Goal: Task Accomplishment & Management: Complete application form

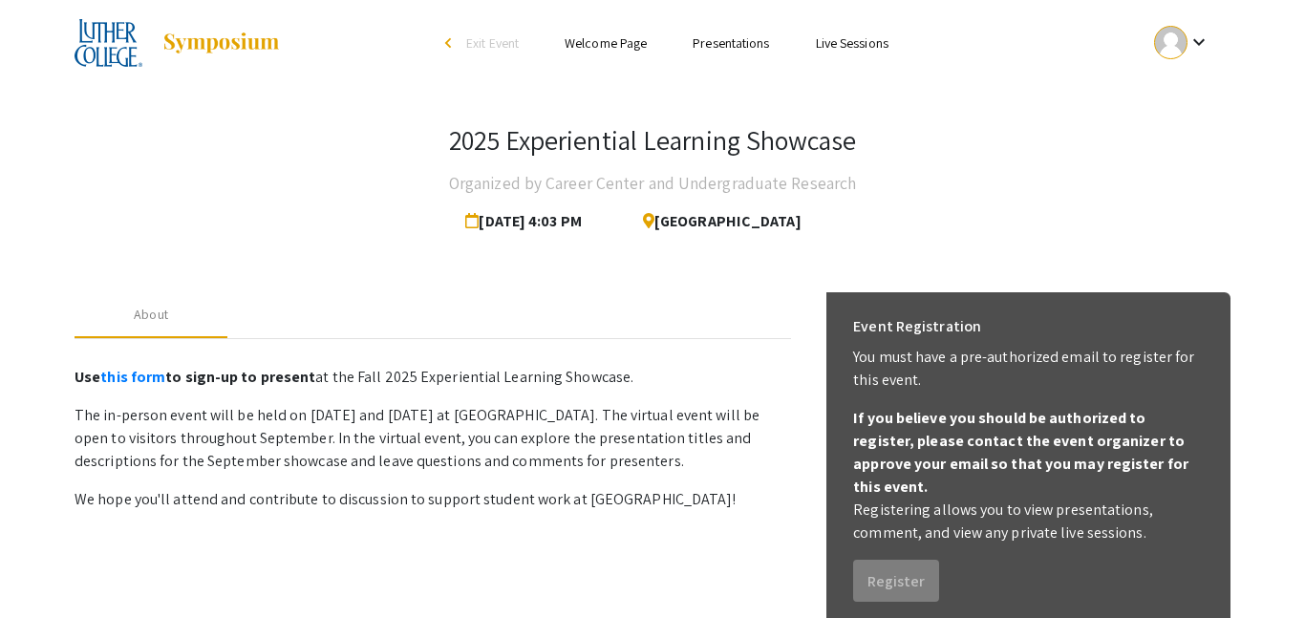
click at [1189, 39] on mat-icon "keyboard_arrow_down" at bounding box center [1198, 42] width 23 height 23
click at [1193, 145] on button "My Submissions" at bounding box center [1193, 141] width 118 height 46
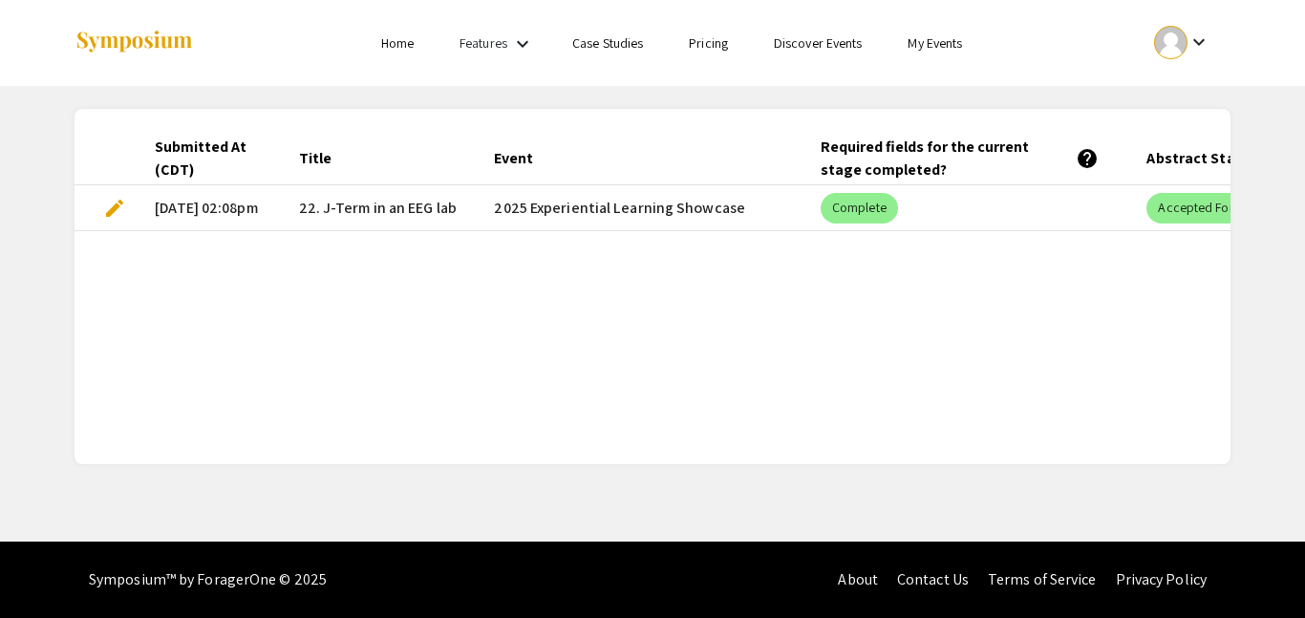
click at [112, 217] on span "edit" at bounding box center [114, 208] width 23 height 23
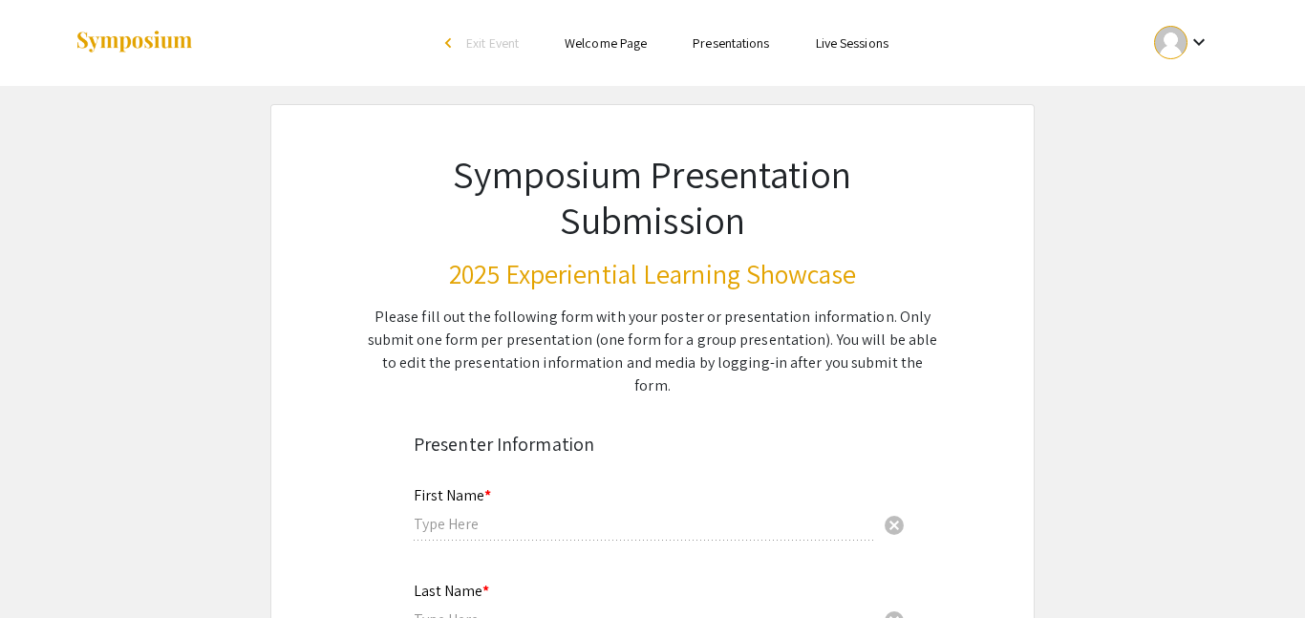
type input "[PERSON_NAME]"
type input "[EMAIL_ADDRESS][DOMAIN_NAME]"
radio input "true"
type input "Neuroscience and Psychology"
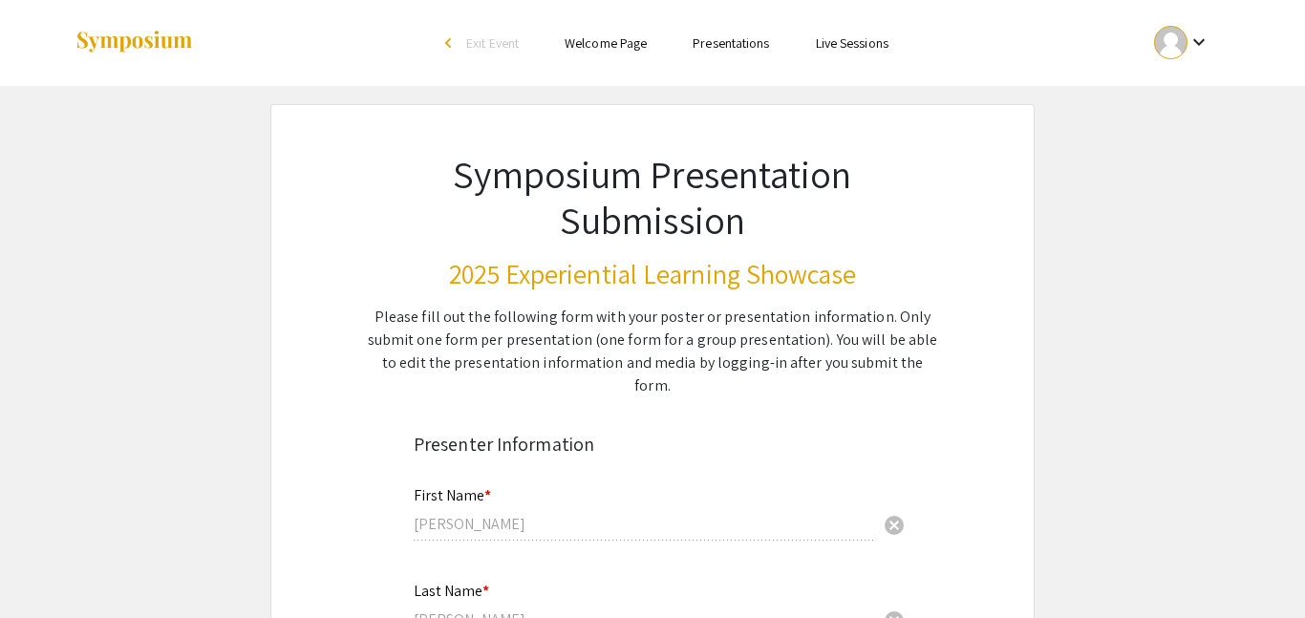
radio input "true"
type input "[PERSON_NAME]"
radio input "true"
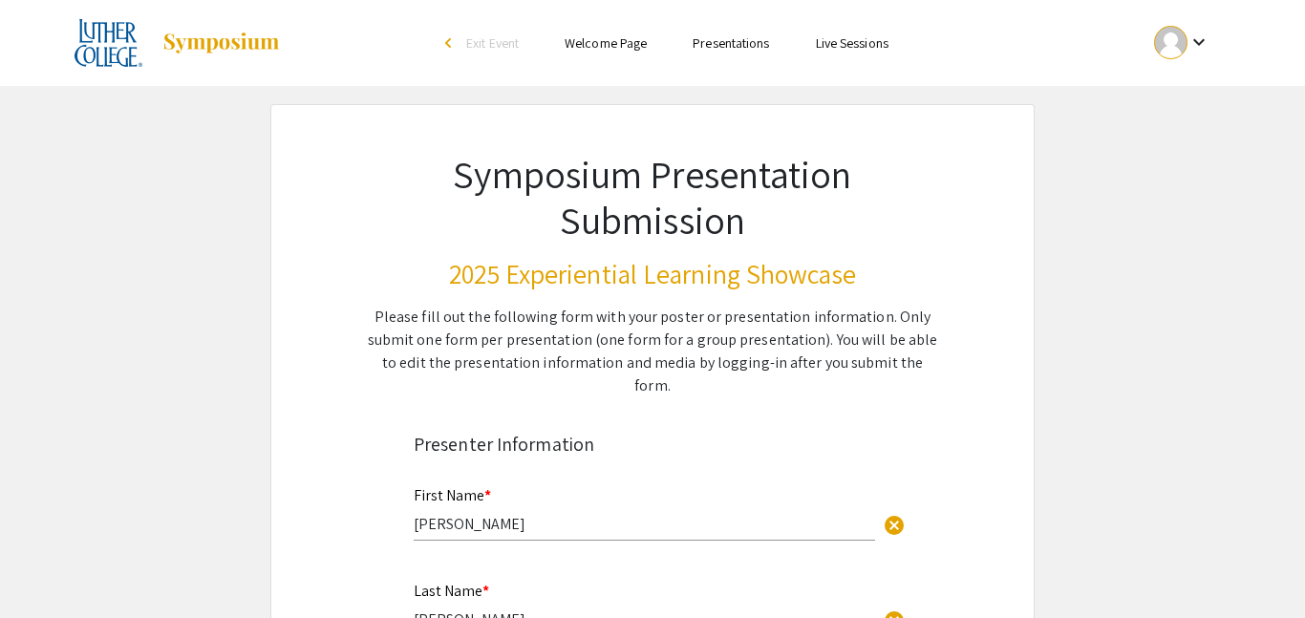
select select "custom"
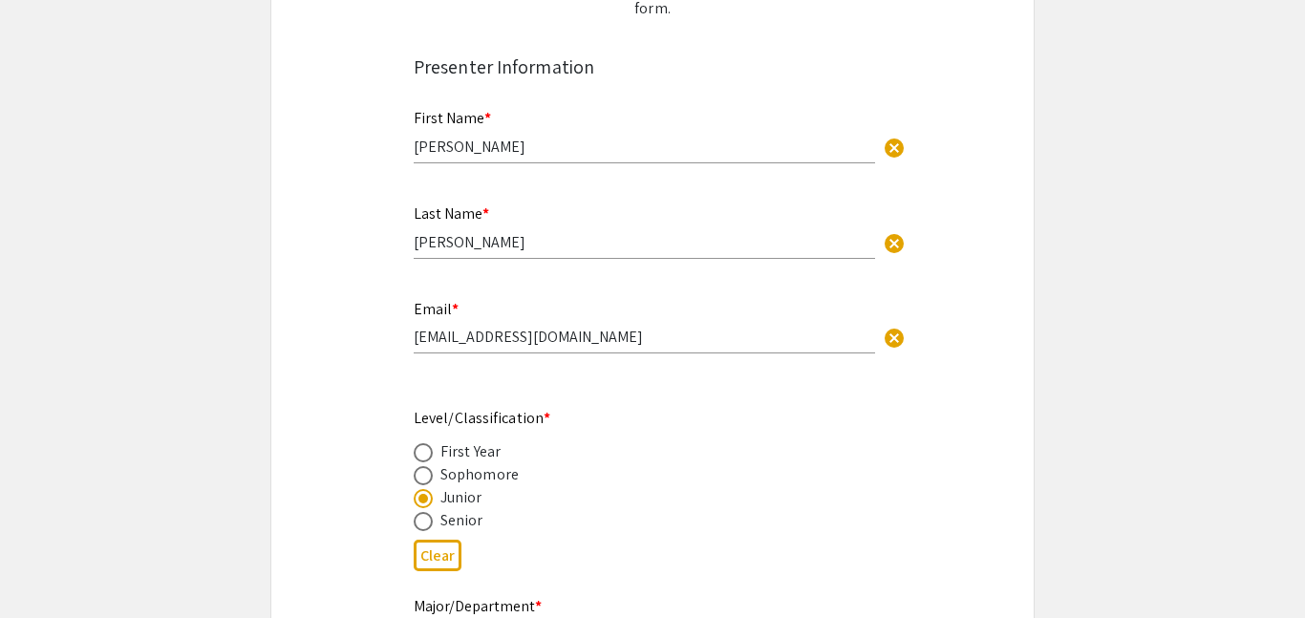
type input "0"
select select "custom"
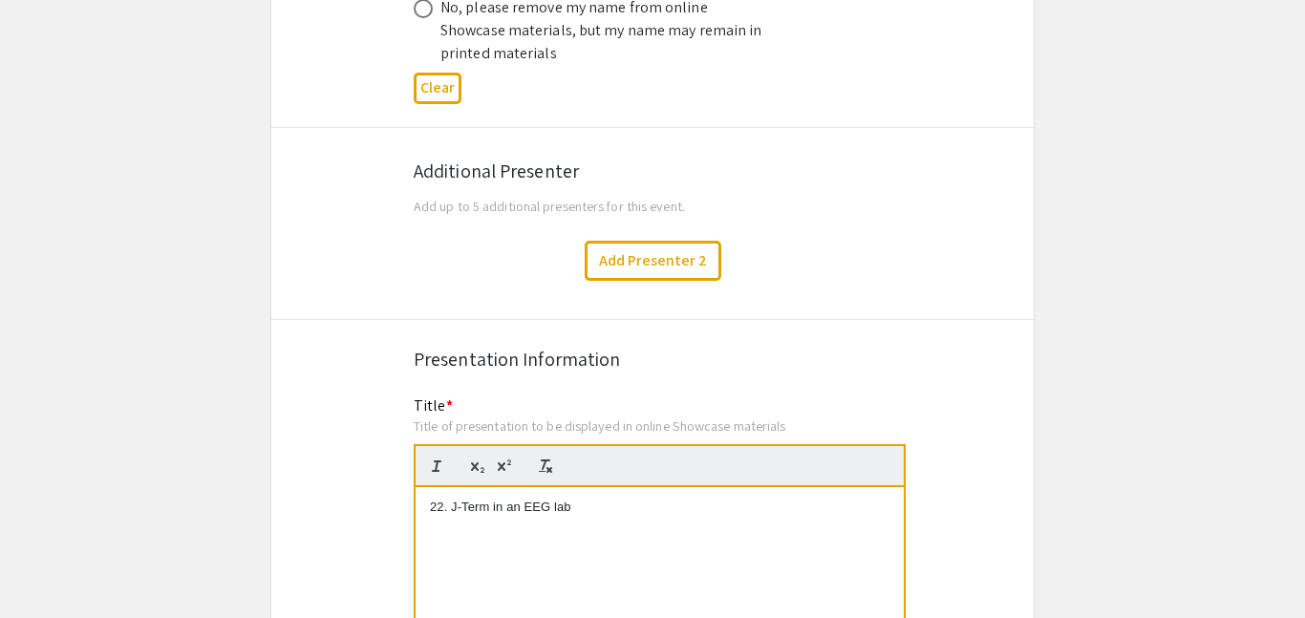
type input "1"
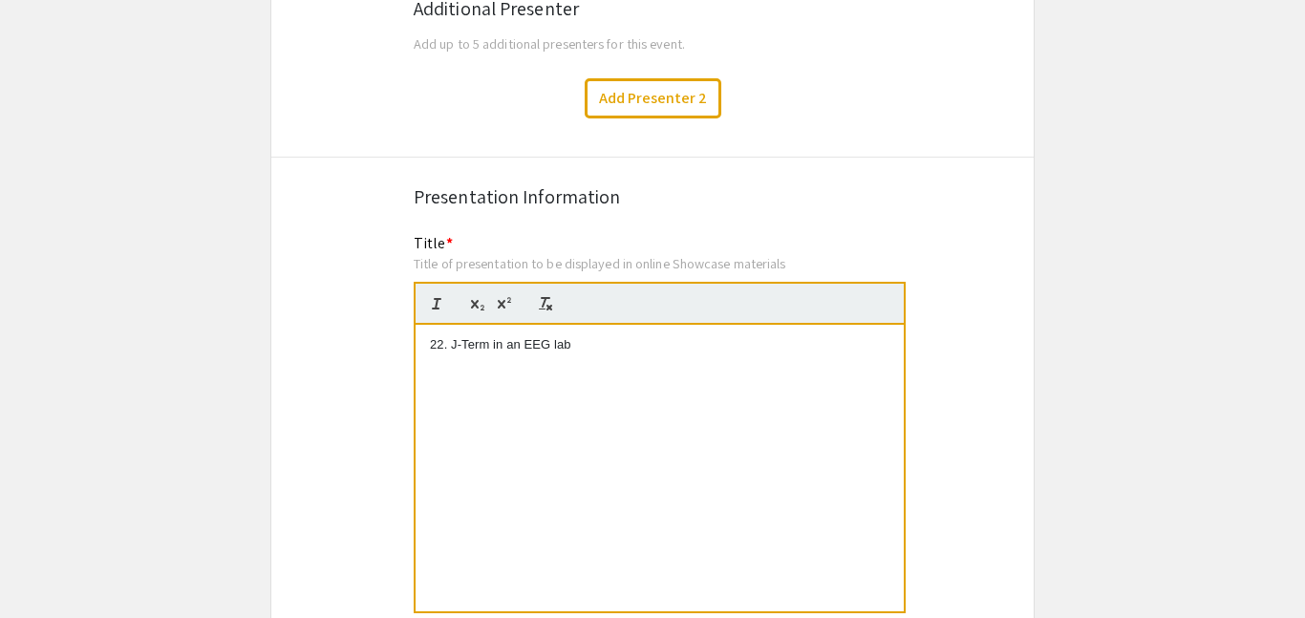
select select "auto"
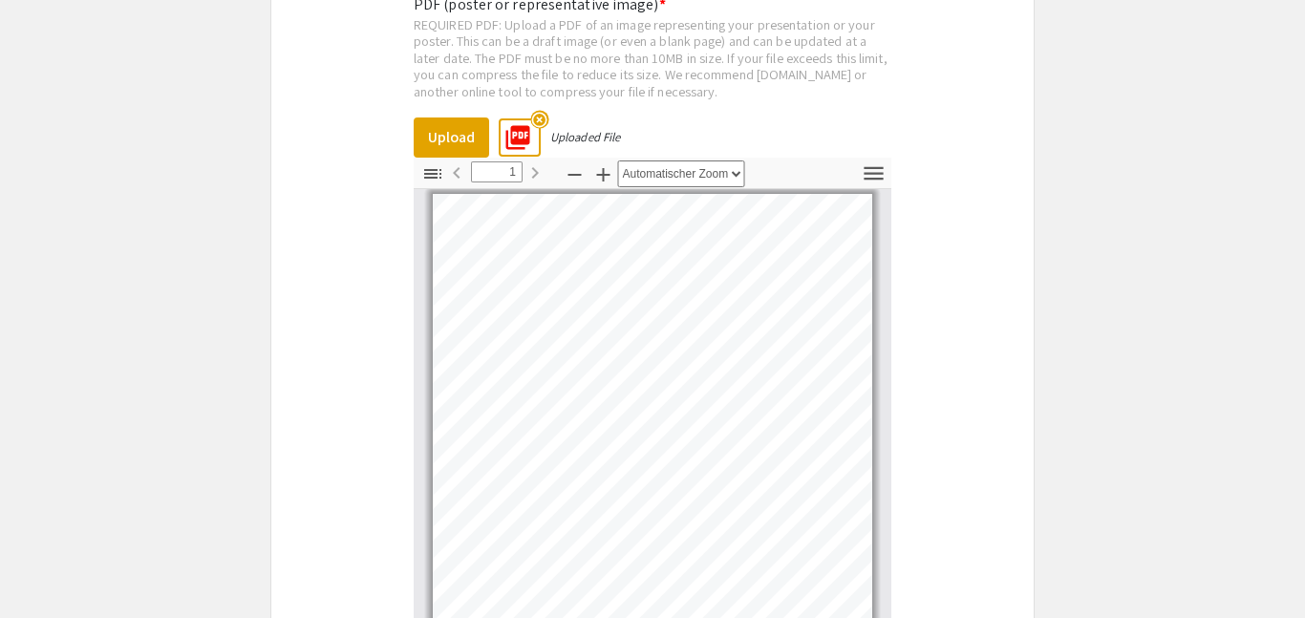
scroll to position [4534, 0]
click at [538, 109] on mat-icon "highlight_off" at bounding box center [539, 118] width 18 height 18
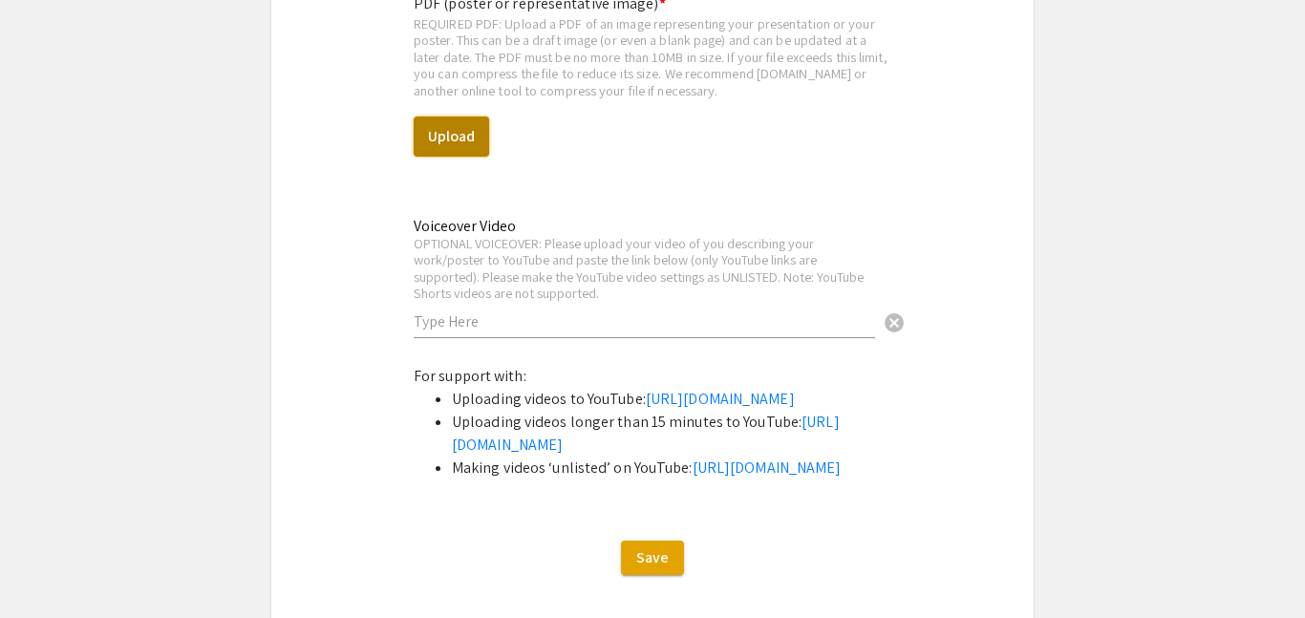
click at [463, 121] on button "Upload" at bounding box center [451, 137] width 75 height 40
select select "custom"
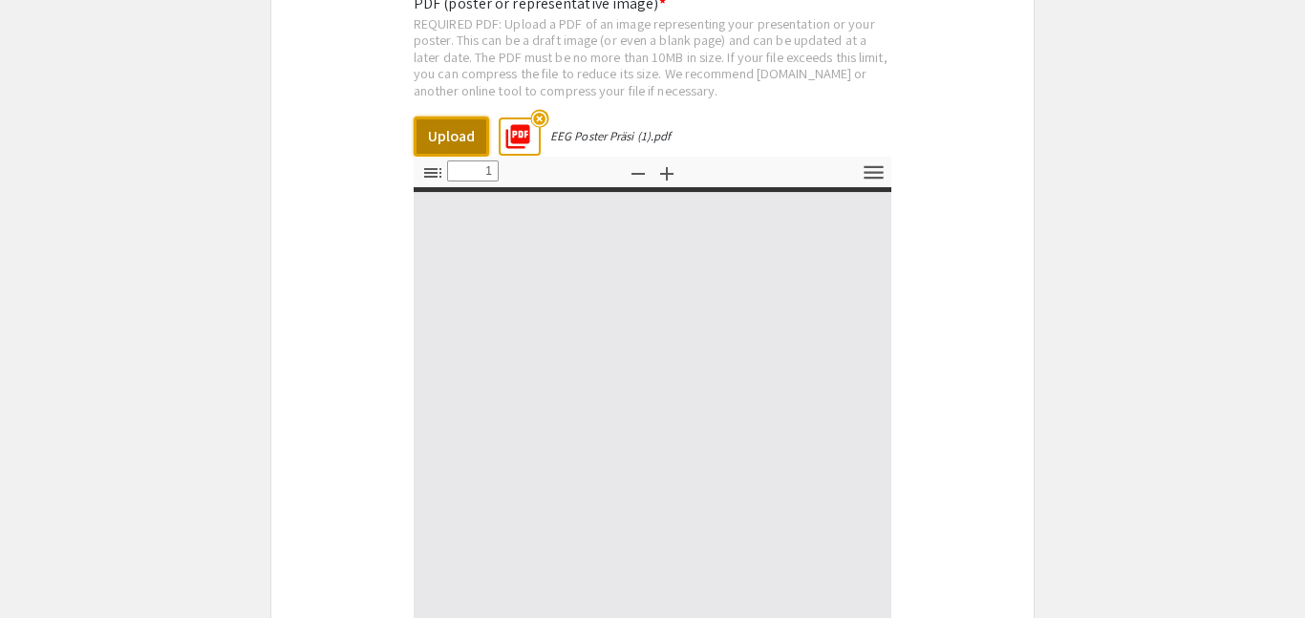
type input "0"
select select "custom"
type input "1"
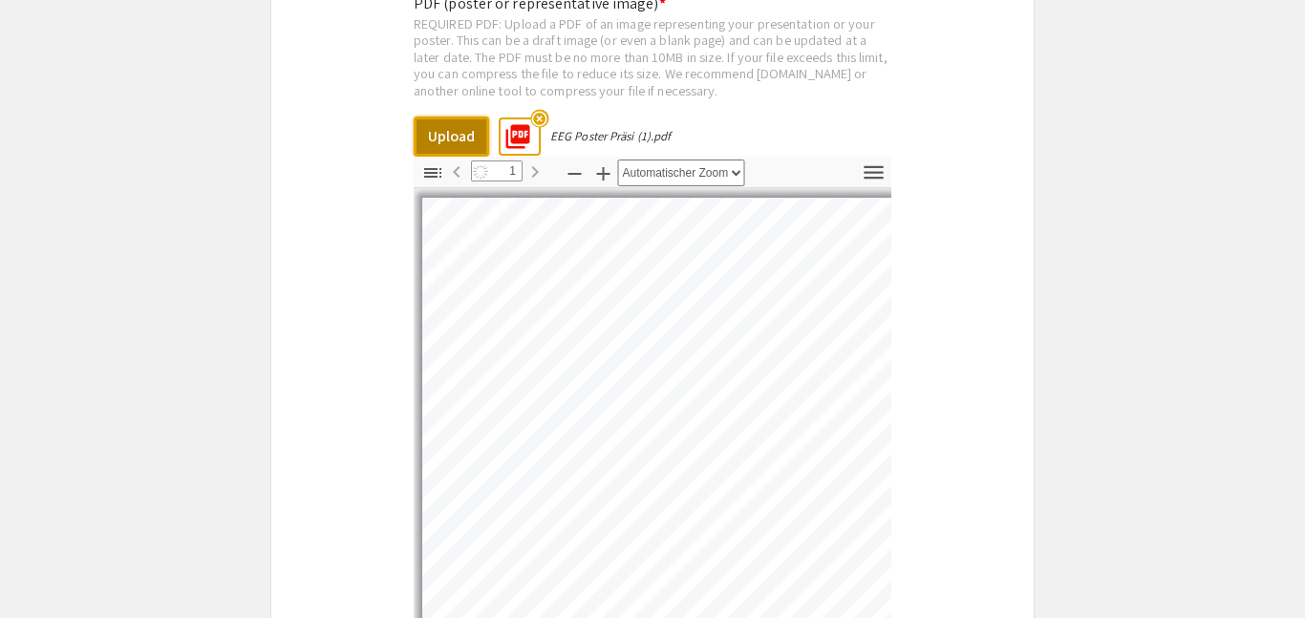
select select "auto"
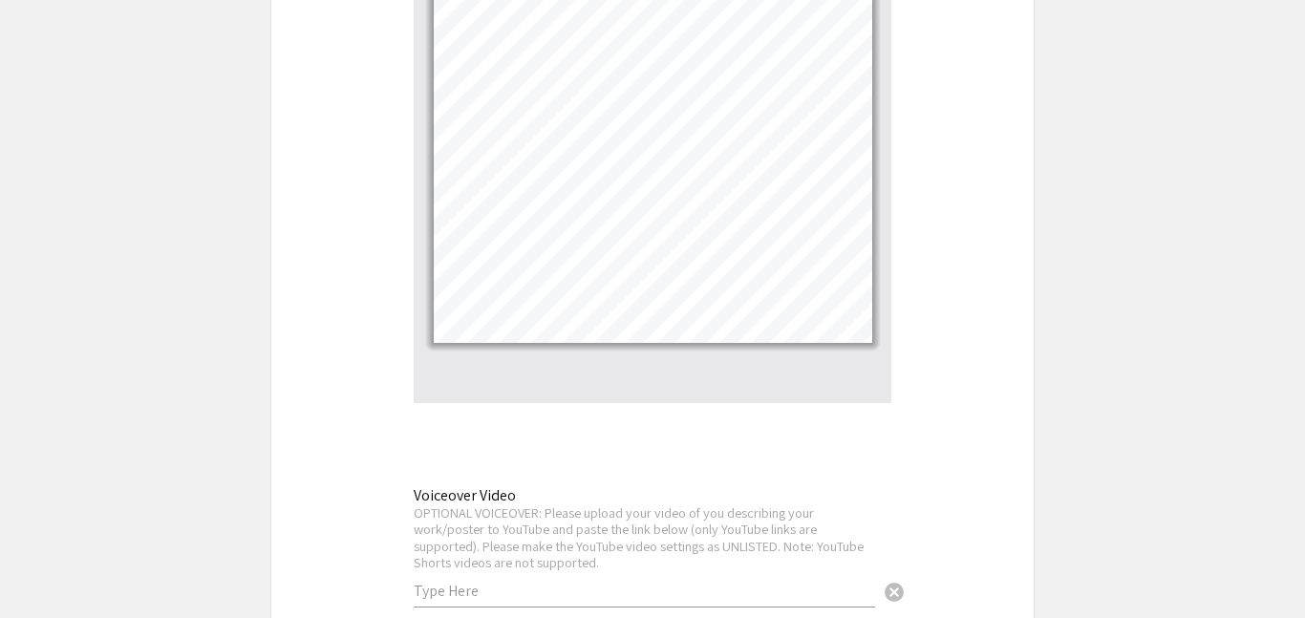
scroll to position [5228, 0]
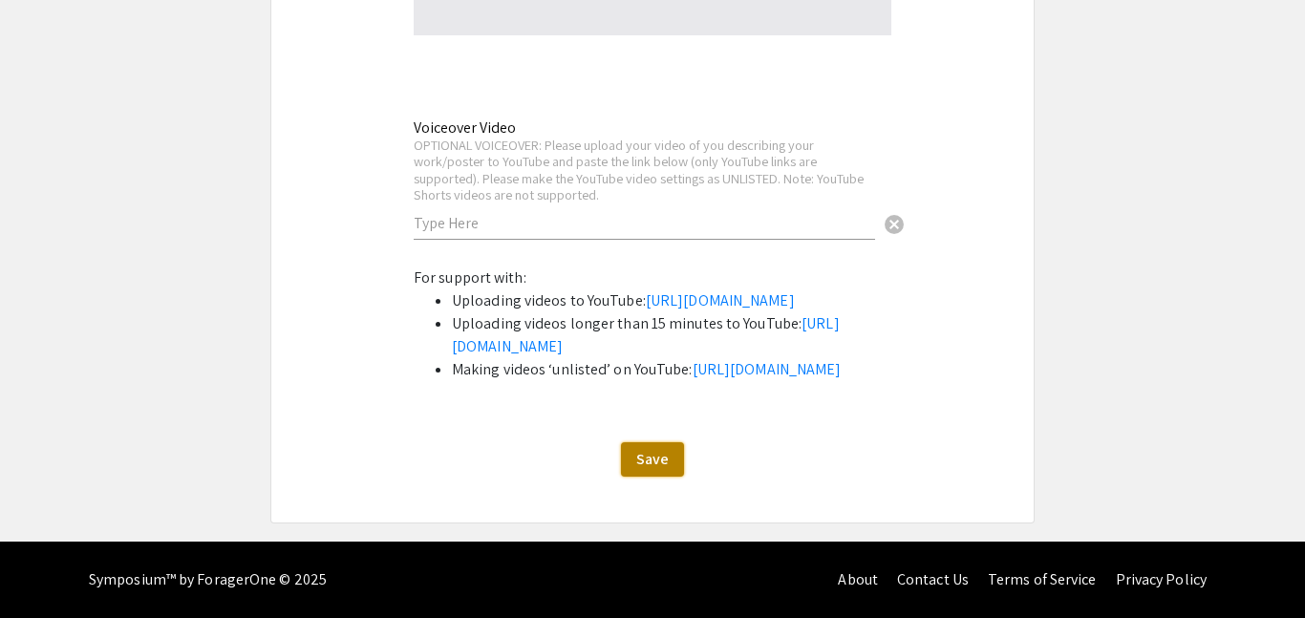
click at [647, 454] on span "Save" at bounding box center [652, 459] width 32 height 20
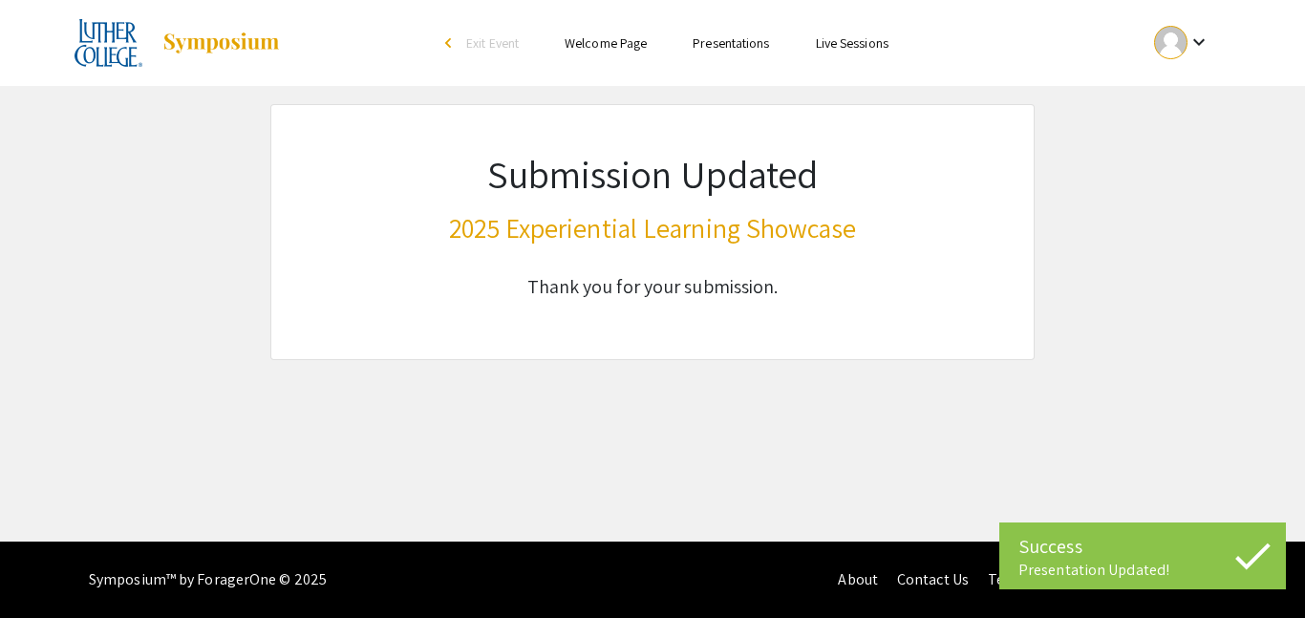
scroll to position [0, 0]
click at [1191, 46] on mat-icon "keyboard_arrow_down" at bounding box center [1198, 42] width 23 height 23
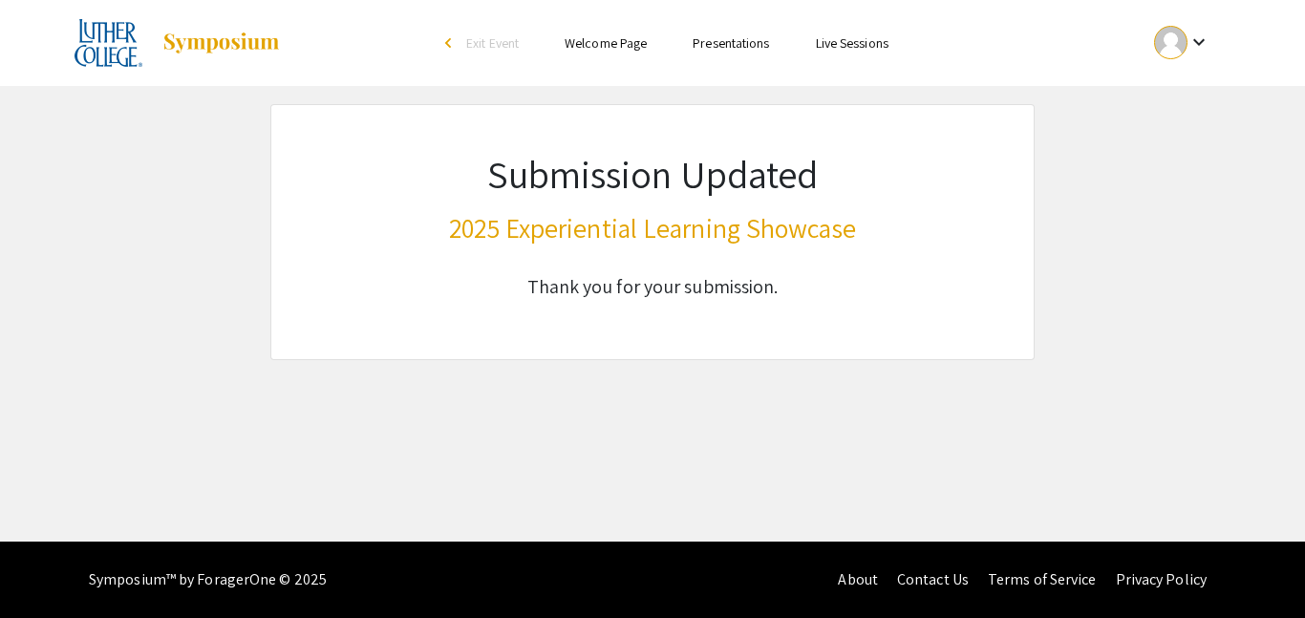
click at [1200, 27] on div "keyboard_arrow_down" at bounding box center [1182, 42] width 66 height 43
click at [1163, 132] on button "My Submissions" at bounding box center [1193, 141] width 118 height 46
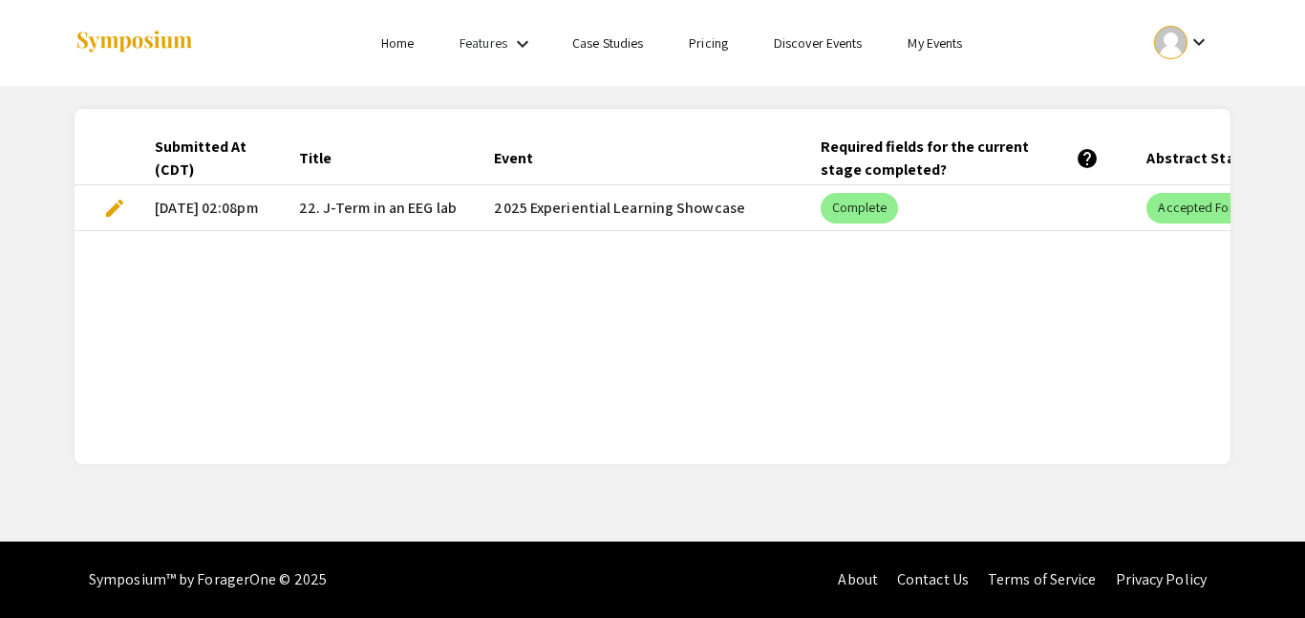
click at [129, 204] on mat-cell "edit" at bounding box center [107, 208] width 65 height 46
click at [117, 203] on span "edit" at bounding box center [114, 208] width 23 height 23
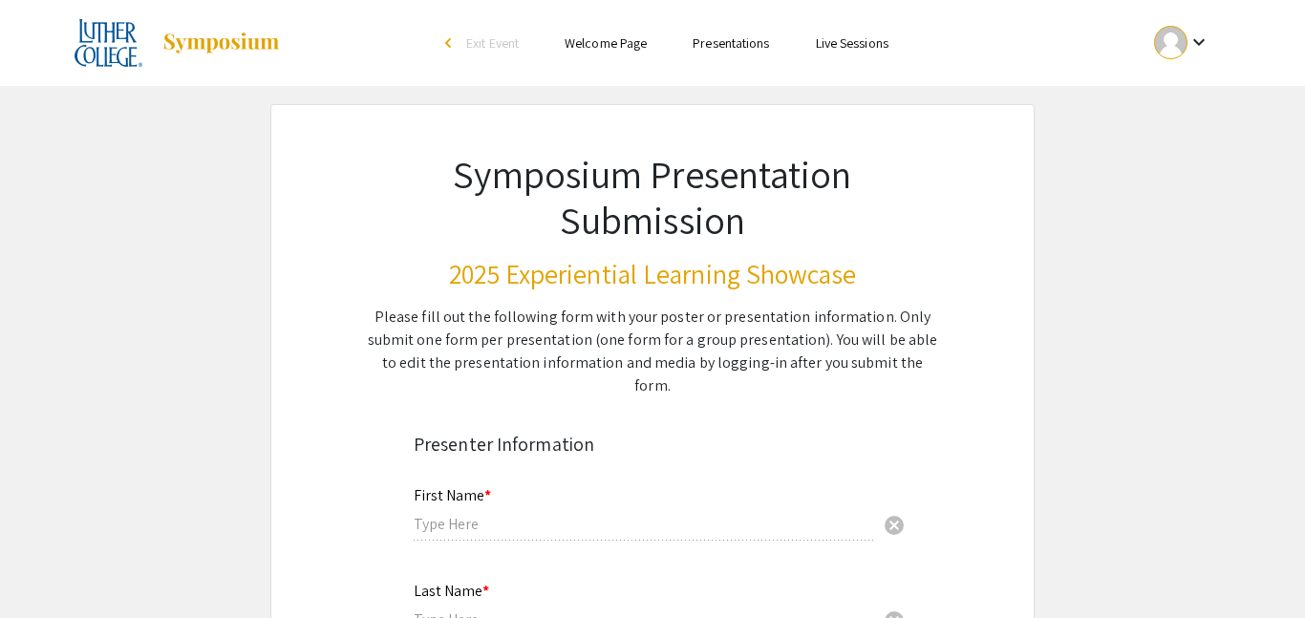
type input "[PERSON_NAME]"
type input "[EMAIL_ADDRESS][DOMAIN_NAME]"
radio input "true"
type input "Neuroscience and Psychology"
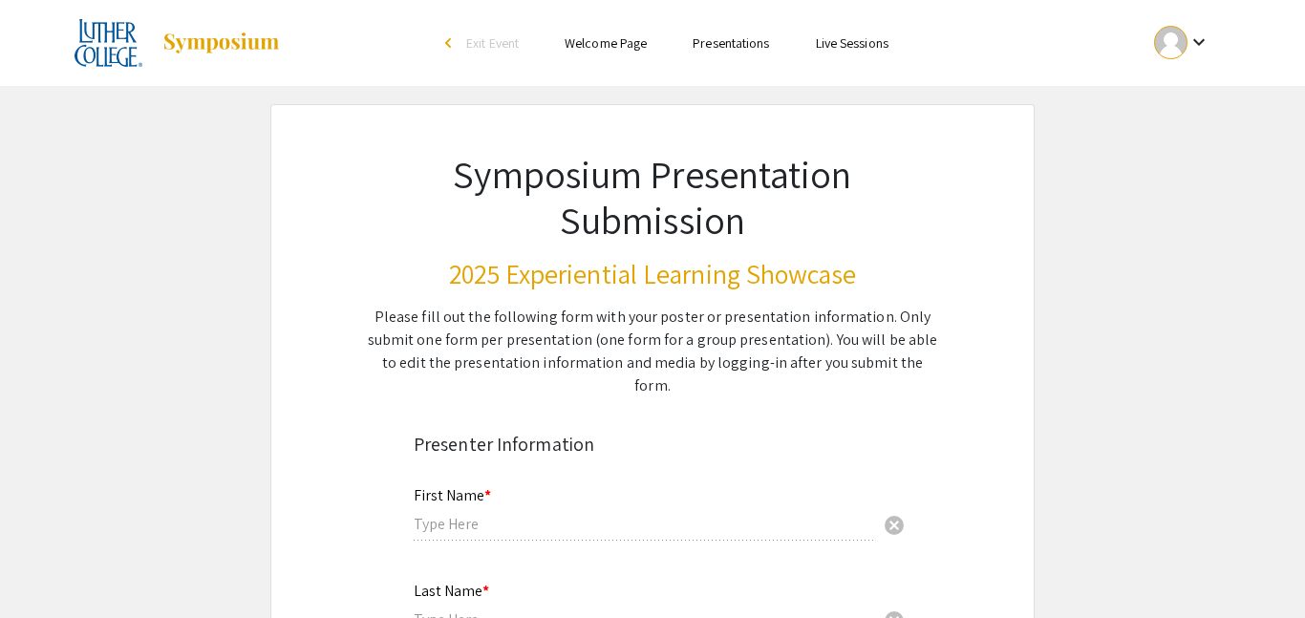
radio input "true"
type input "[PERSON_NAME]"
radio input "true"
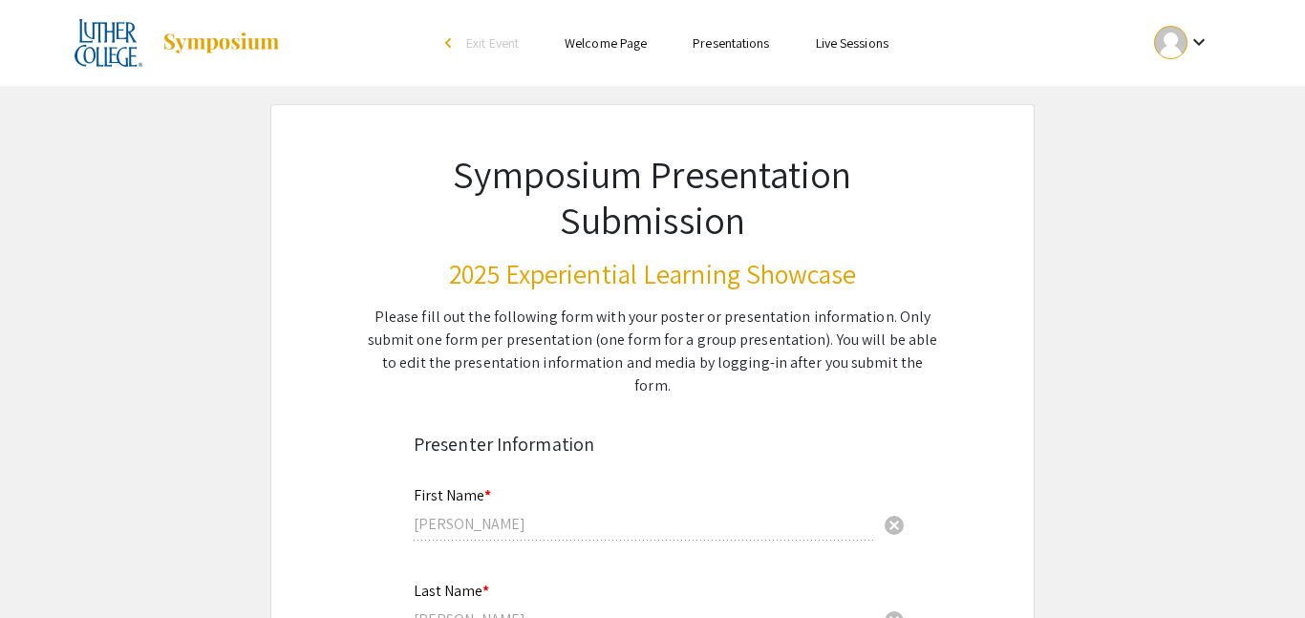
select select "custom"
type input "0"
select select "custom"
type input "1"
select select "auto"
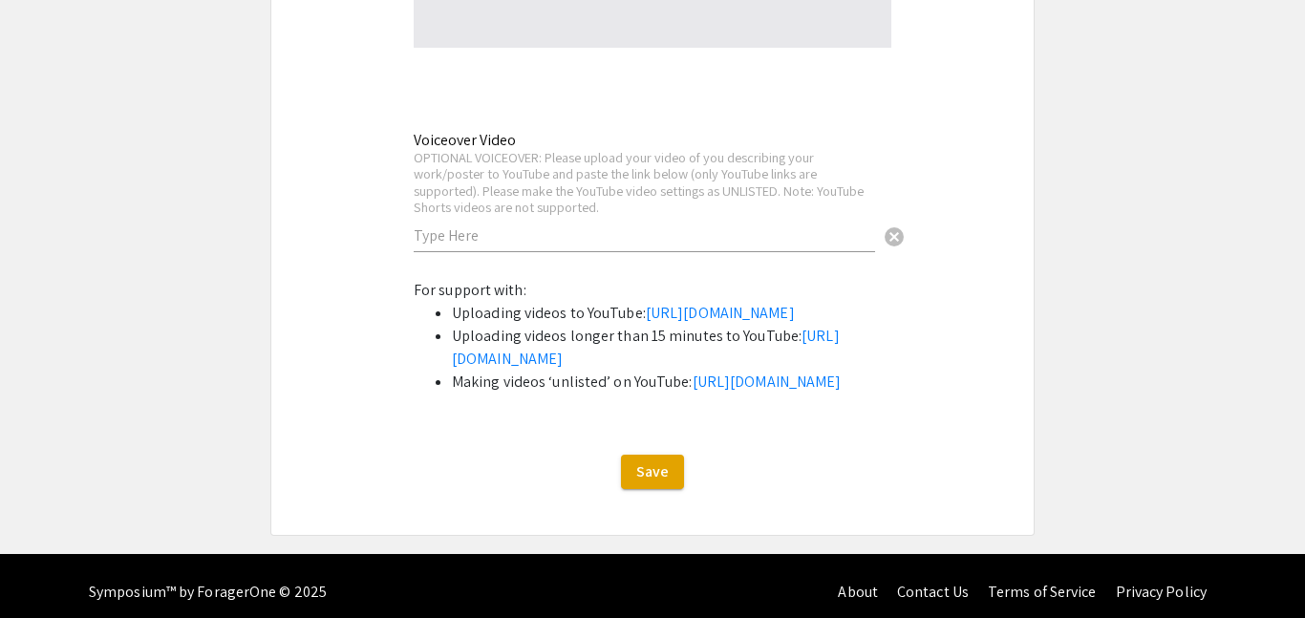
scroll to position [5228, 0]
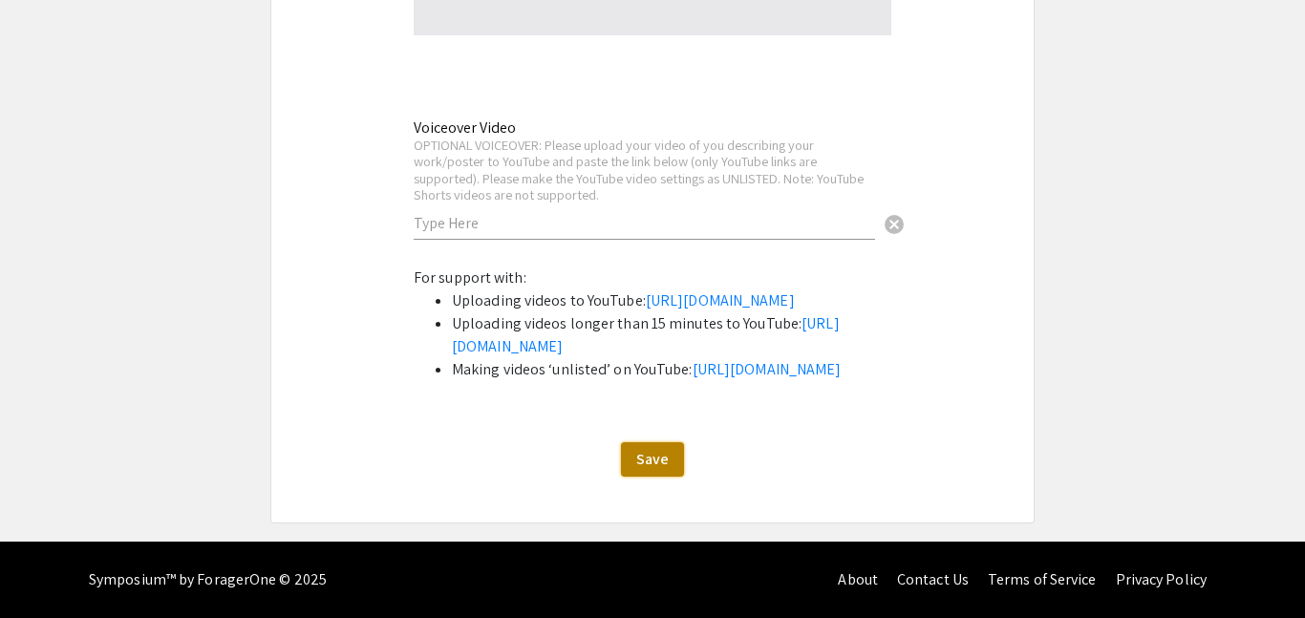
click at [640, 456] on span "Save" at bounding box center [652, 459] width 32 height 20
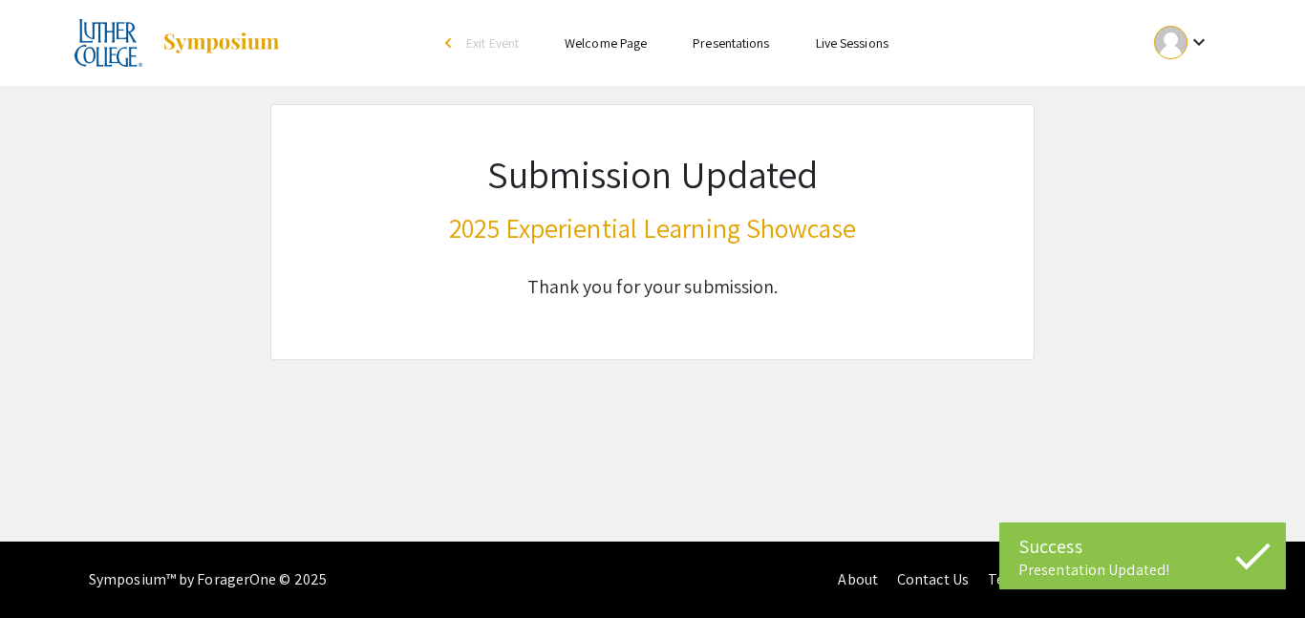
scroll to position [0, 0]
